Goal: Information Seeking & Learning: Compare options

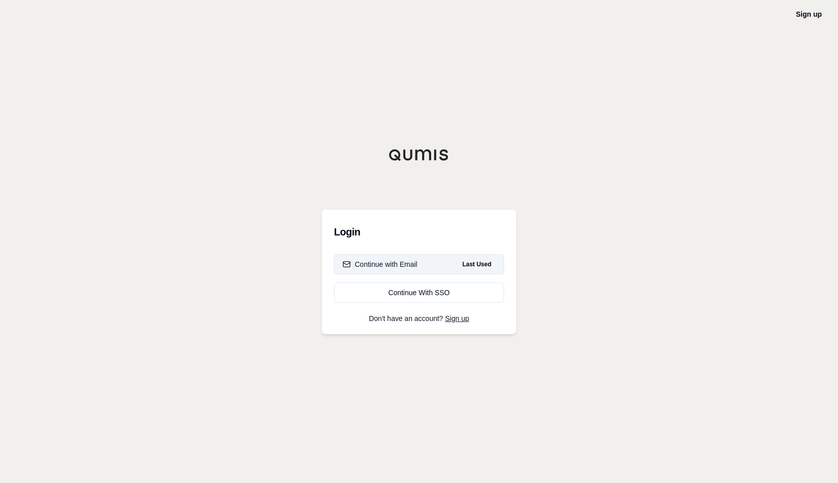
click at [415, 271] on button "Continue with Email Last Used" at bounding box center [419, 264] width 170 height 20
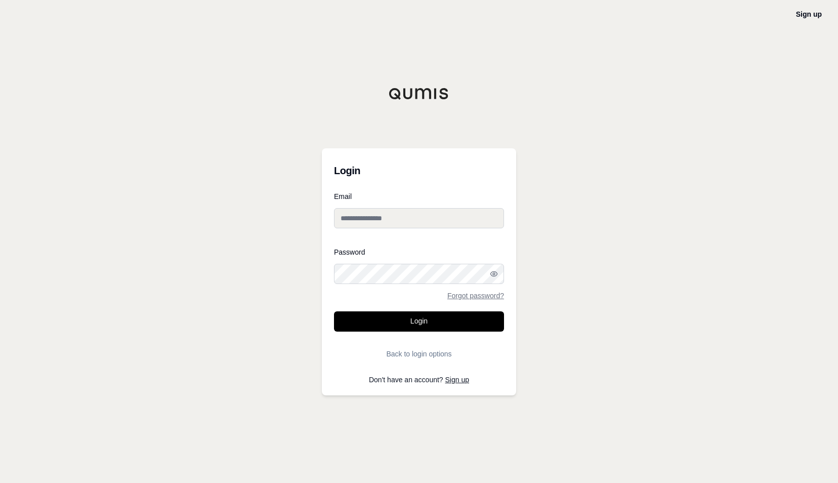
click at [399, 231] on div "Email" at bounding box center [419, 215] width 170 height 44
click at [399, 224] on input "Email" at bounding box center [419, 218] width 170 height 20
type input "**********"
click at [334, 311] on button "Login" at bounding box center [419, 321] width 170 height 20
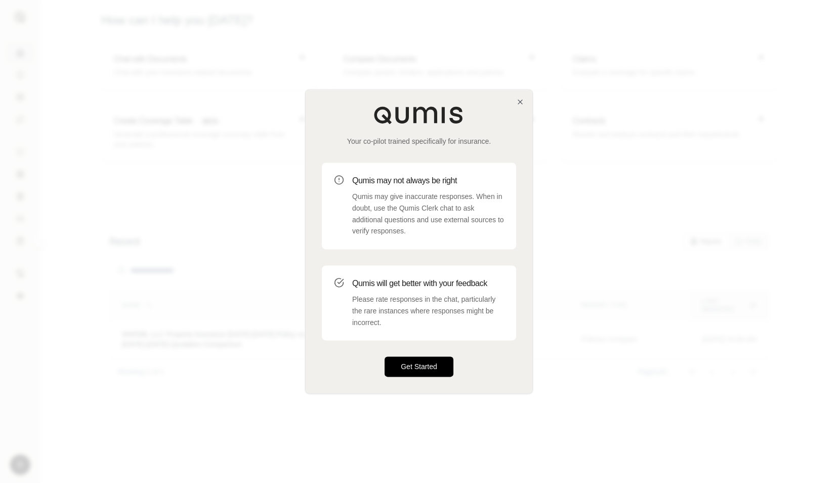
click at [426, 366] on button "Get Started" at bounding box center [418, 367] width 69 height 20
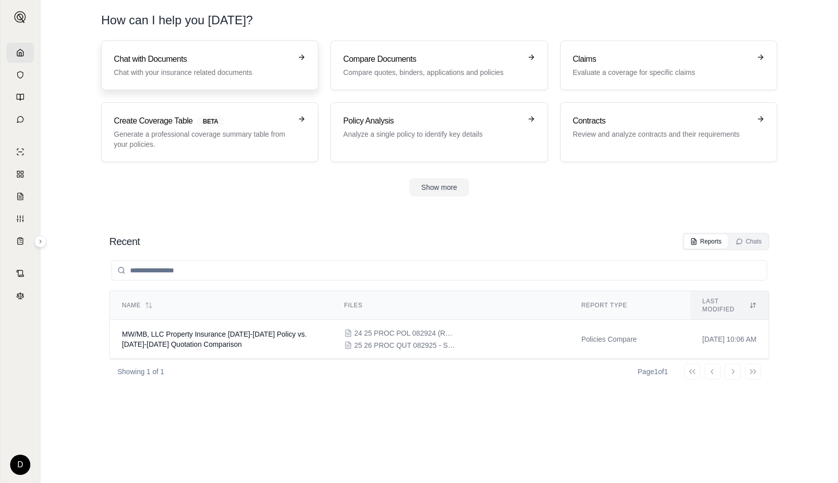
click at [163, 67] on p "Chat with your insurance related documents" at bounding box center [203, 72] width 178 height 10
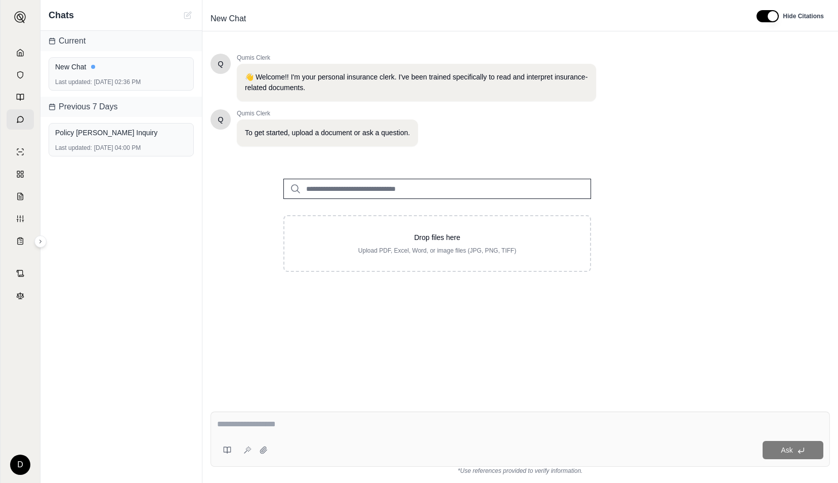
click at [353, 190] on input "search" at bounding box center [437, 189] width 308 height 20
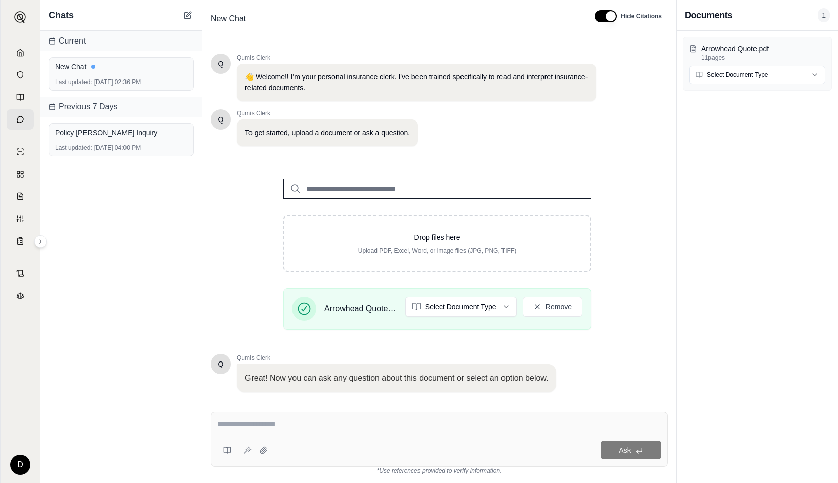
scroll to position [63, 0]
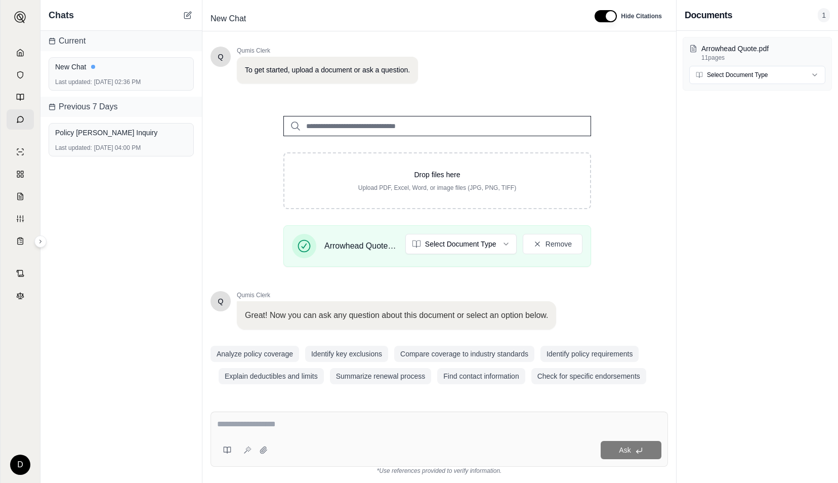
click at [335, 424] on textarea at bounding box center [439, 424] width 444 height 12
type textarea "*"
click at [281, 422] on textarea at bounding box center [439, 424] width 445 height 12
type textarea "**********"
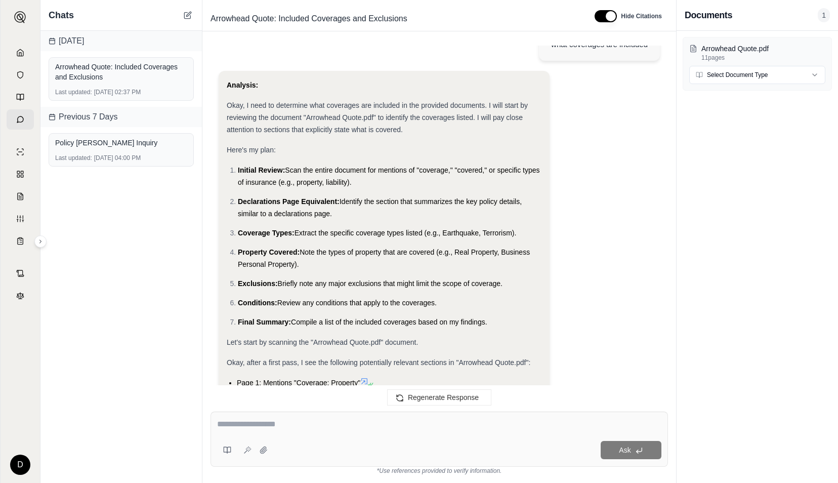
scroll to position [0, 0]
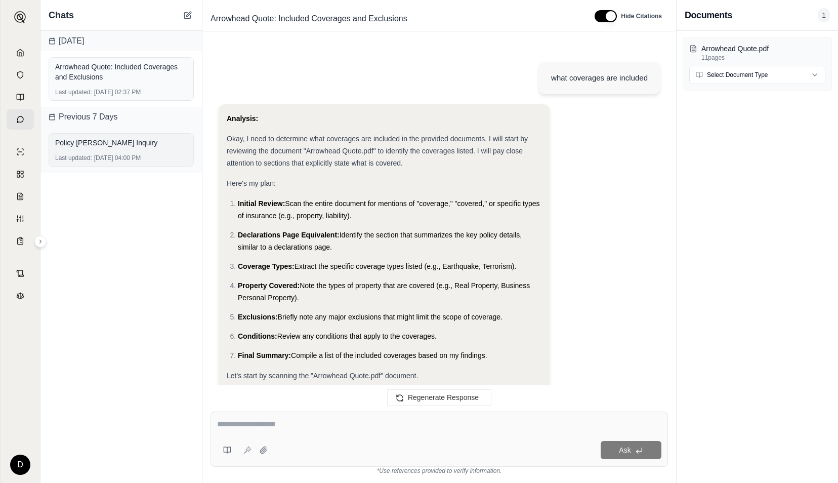
click at [133, 155] on div "Last updated: [DATE] 04:00 PM" at bounding box center [121, 158] width 132 height 8
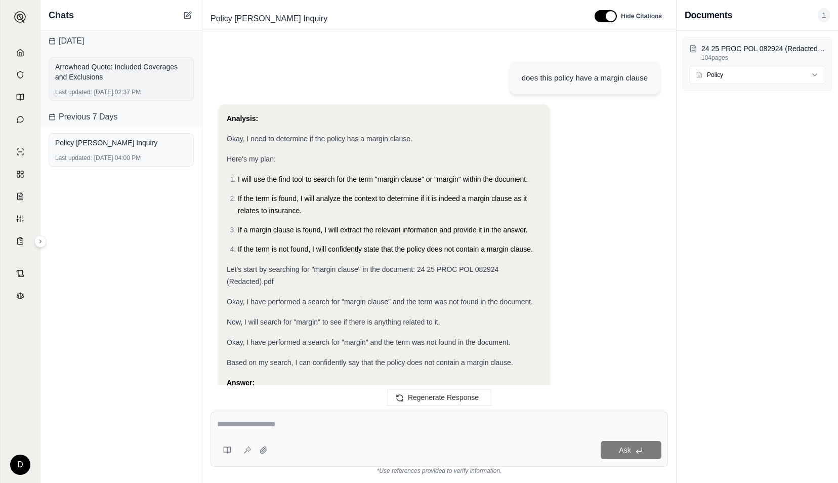
click at [91, 74] on div "Arrowhead Quote: Included Coverages and Exclusions" at bounding box center [121, 72] width 132 height 20
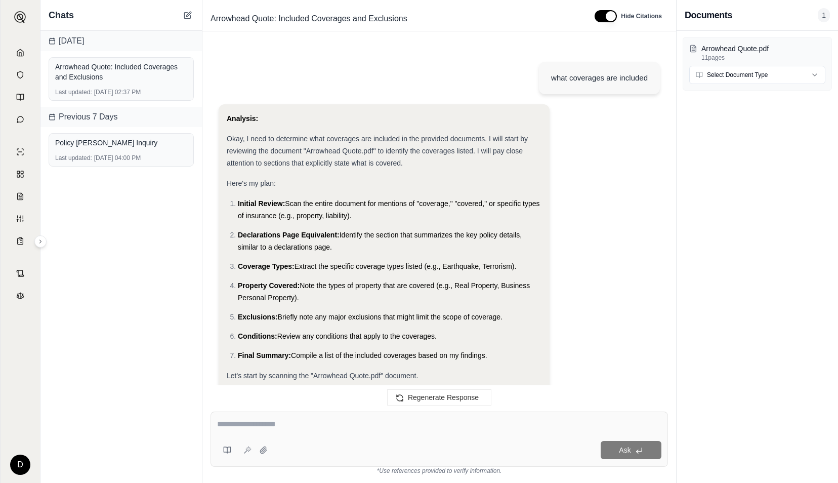
scroll to position [700, 0]
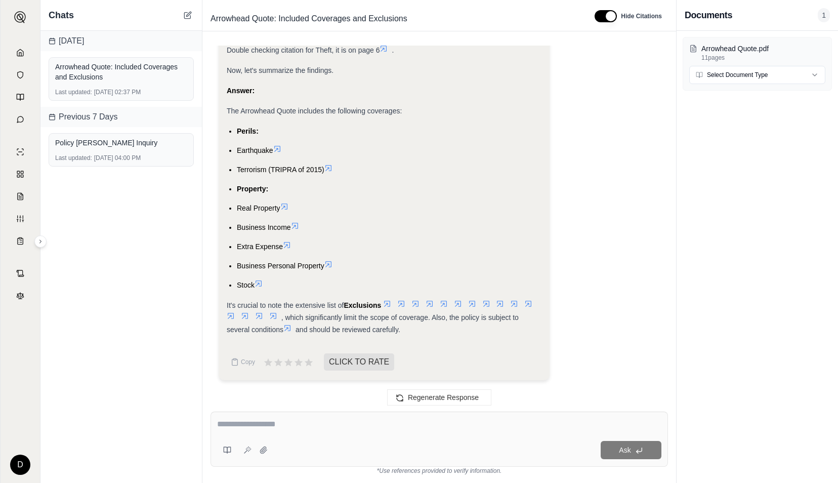
click at [107, 330] on div "[DATE] Arrowhead Quote: Included Coverages and Exclusions Last updated: [DATE] …" at bounding box center [120, 257] width 161 height 452
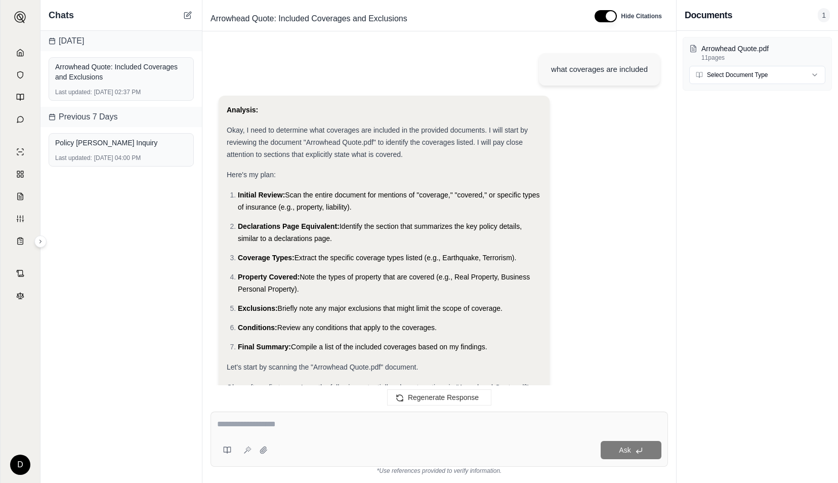
scroll to position [0, 0]
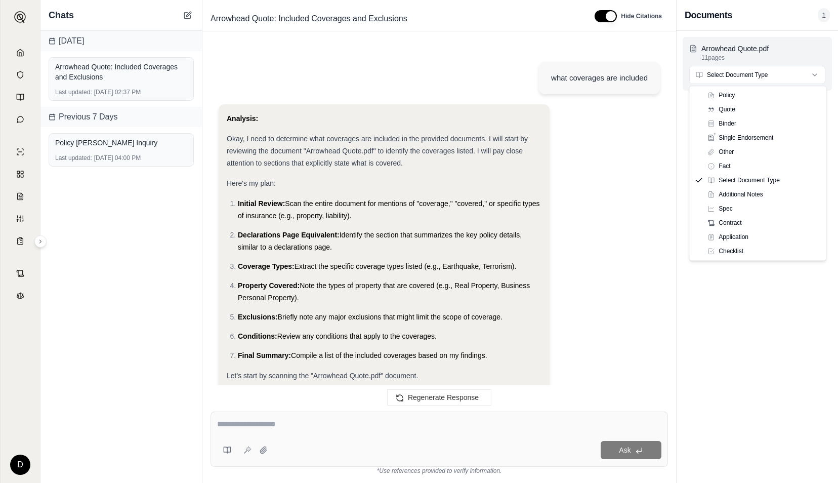
click at [730, 76] on html "D Chats [DATE] Arrowhead Quote: Included Coverages and Exclusions Last updated:…" at bounding box center [419, 241] width 838 height 483
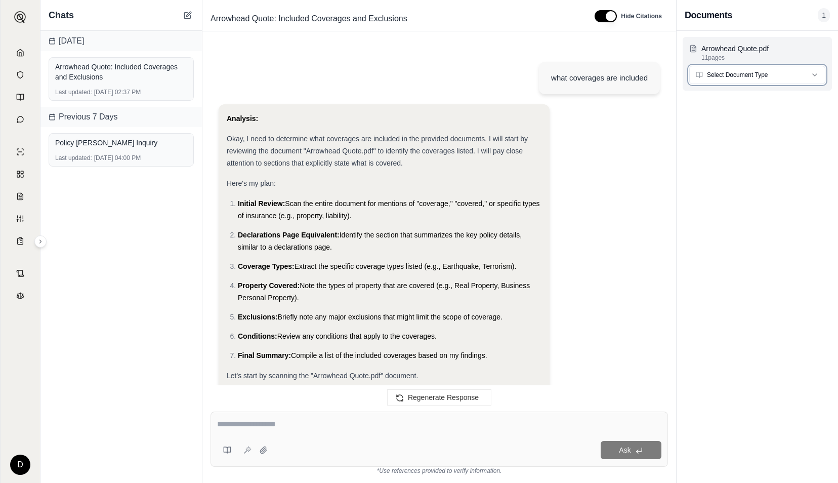
click at [730, 76] on html "D Chats [DATE] Arrowhead Quote: Included Coverages and Exclusions Last updated:…" at bounding box center [419, 241] width 838 height 483
drag, startPoint x: 827, startPoint y: 18, endPoint x: 812, endPoint y: 16, distance: 14.3
click at [825, 19] on span "1" at bounding box center [823, 15] width 12 height 14
click at [826, 18] on span "1" at bounding box center [823, 15] width 12 height 14
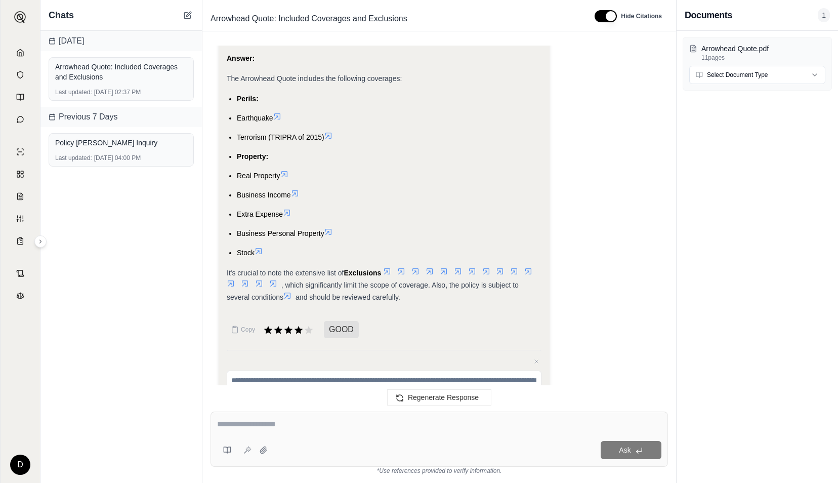
scroll to position [783, 0]
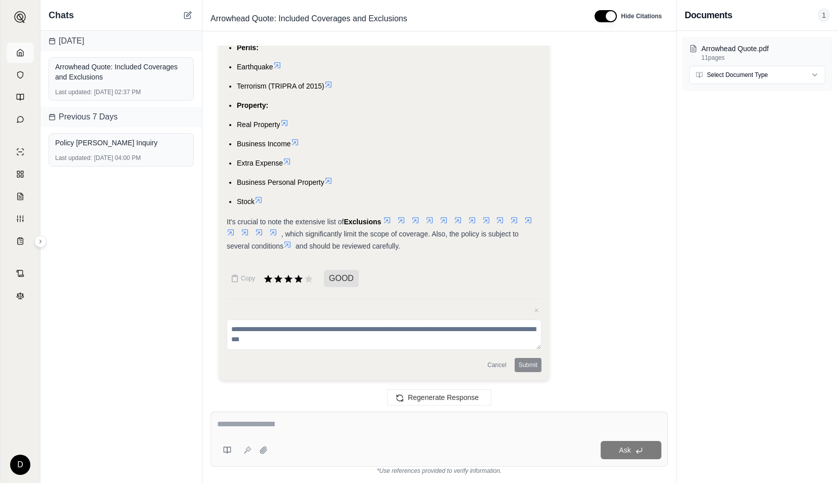
click at [25, 53] on link at bounding box center [20, 52] width 27 height 20
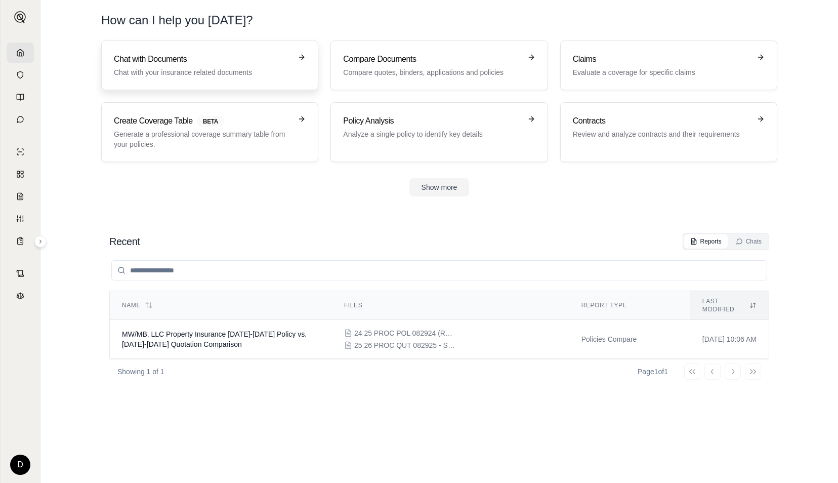
click at [167, 62] on h3 "Chat with Documents" at bounding box center [203, 59] width 178 height 12
click at [399, 67] on p "Compare quotes, binders, applications and policies" at bounding box center [432, 72] width 178 height 10
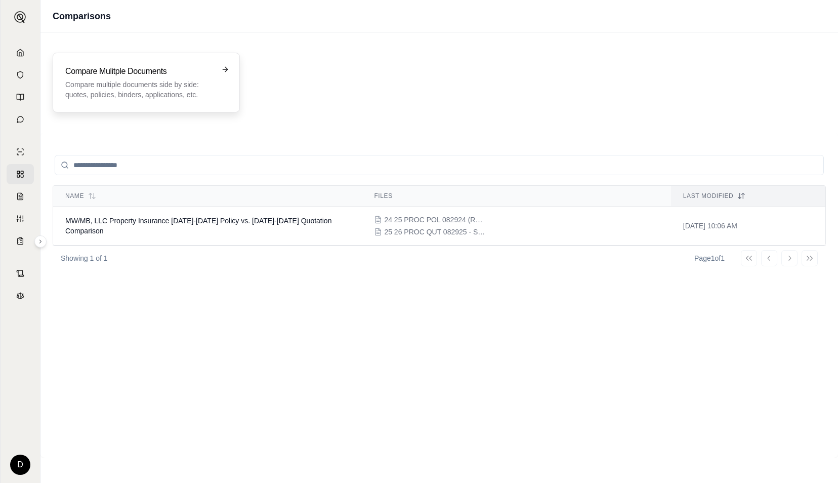
click at [164, 93] on p "Compare multiple documents side by side: quotes, policies, binders, application…" at bounding box center [139, 89] width 148 height 20
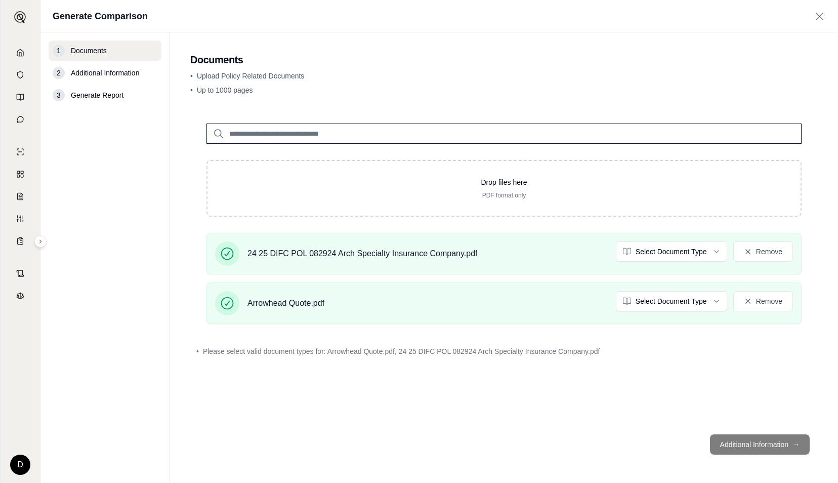
click at [763, 442] on footer "Additional Information →" at bounding box center [503, 444] width 627 height 36
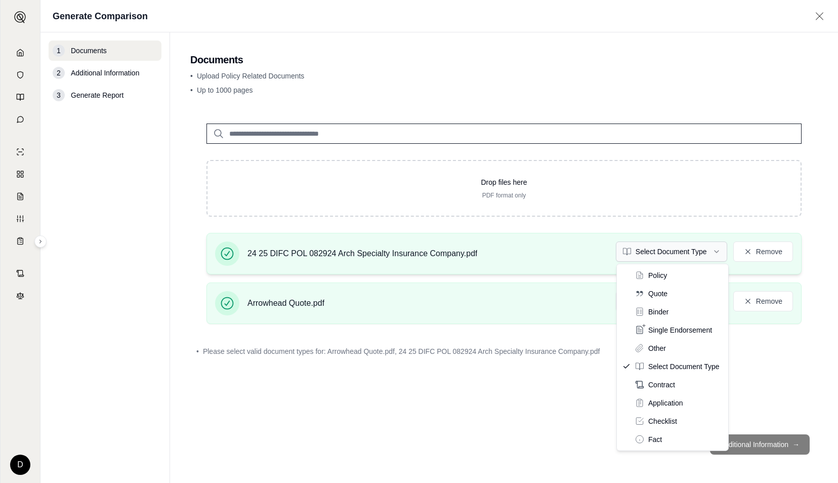
click at [649, 254] on html "D Generate Comparison 1 Documents 2 Additional Information 3 Generate Report Do…" at bounding box center [419, 241] width 838 height 483
click at [659, 254] on html "D Generate Comparison 1 Documents 2 Additional Information 3 Generate Report Do…" at bounding box center [419, 241] width 838 height 483
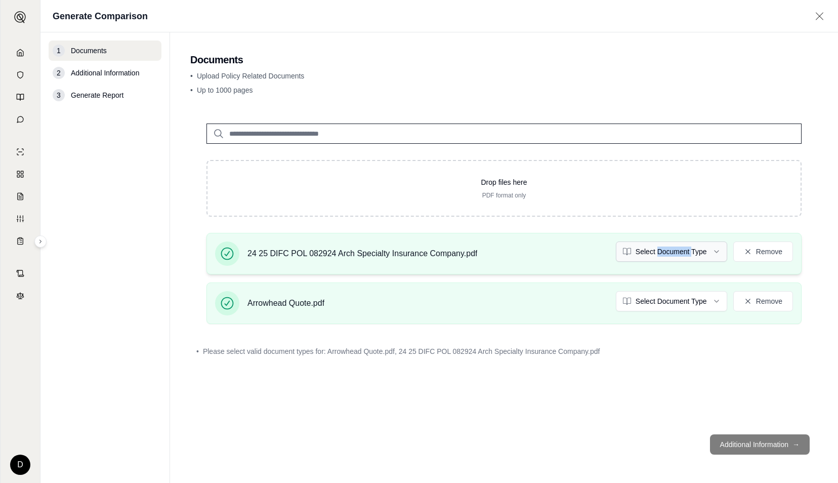
click at [659, 254] on html "D Generate Comparison 1 Documents 2 Additional Information 3 Generate Report Do…" at bounding box center [419, 241] width 838 height 483
click at [668, 300] on html "D Generate Comparison 1 Documents 2 Additional Information 3 Generate Report Do…" at bounding box center [419, 241] width 838 height 483
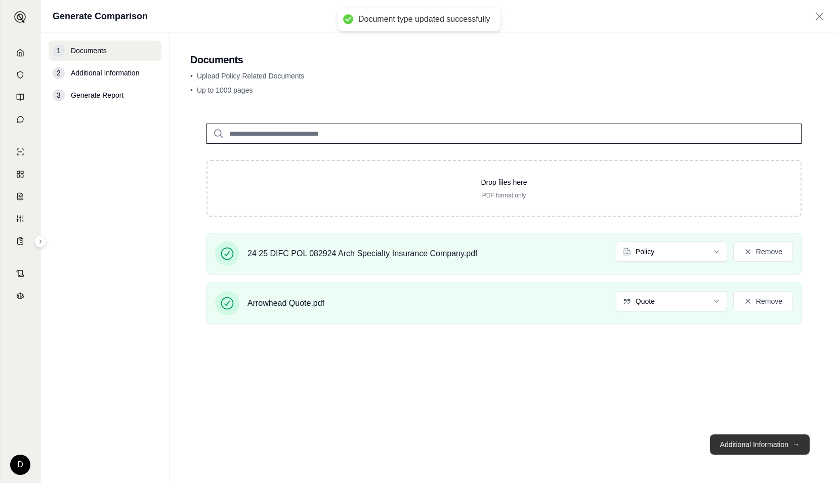
click at [738, 442] on button "Additional Information →" at bounding box center [760, 444] width 100 height 20
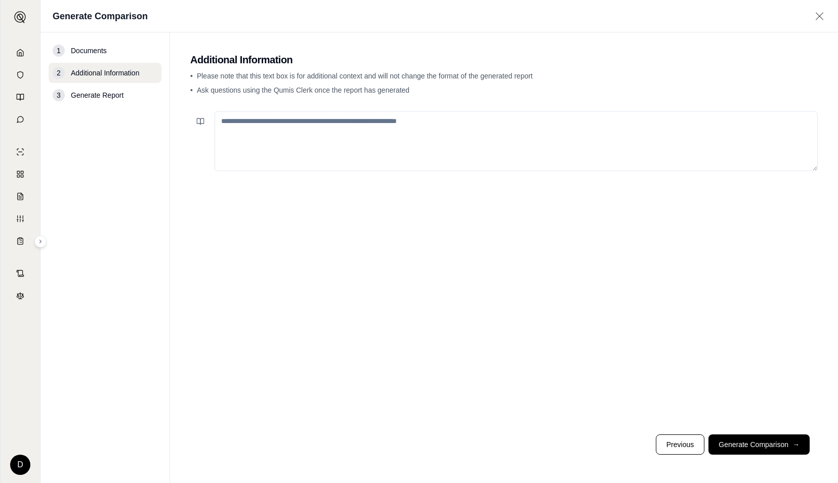
click at [395, 156] on textarea at bounding box center [515, 141] width 603 height 60
click at [752, 443] on button "Generate Comparison →" at bounding box center [758, 444] width 101 height 20
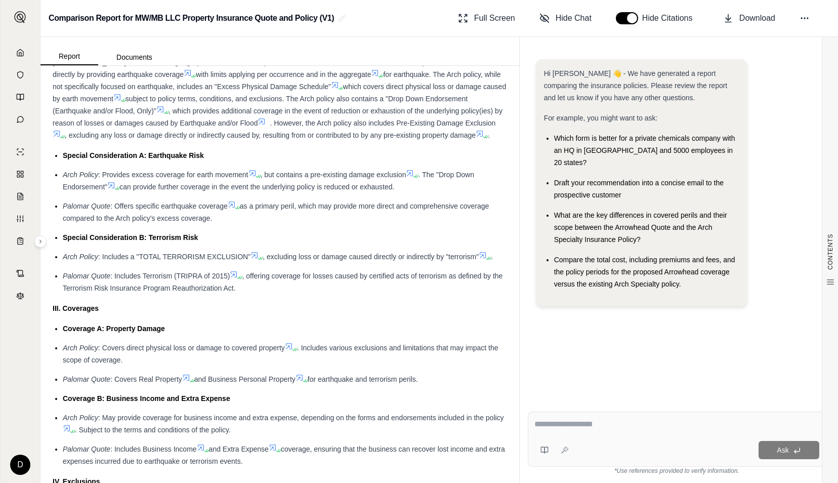
scroll to position [860, 0]
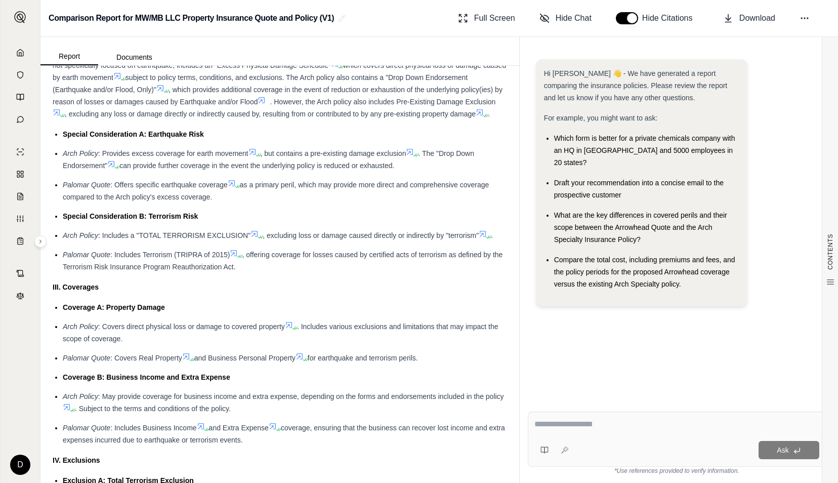
click at [277, 307] on div "Insurance Policy Comparison Introduction This comparison provides an overview o…" at bounding box center [280, 221] width 454 height 1991
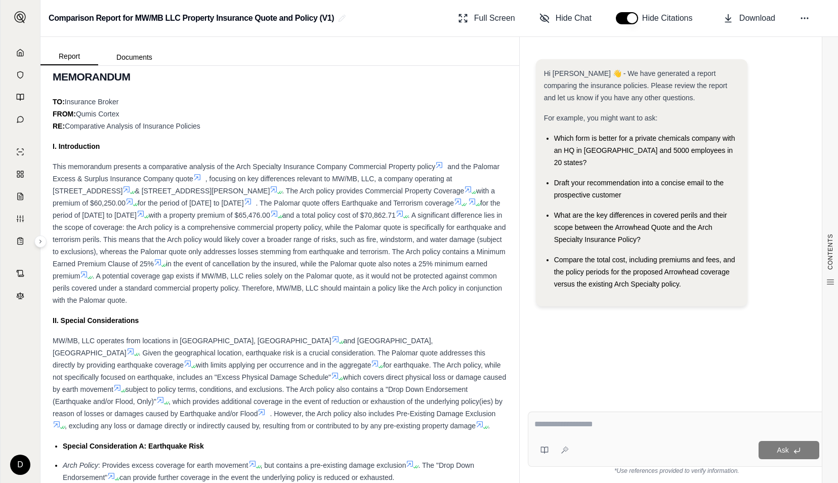
scroll to position [506, 0]
